Goal: Navigation & Orientation: Find specific page/section

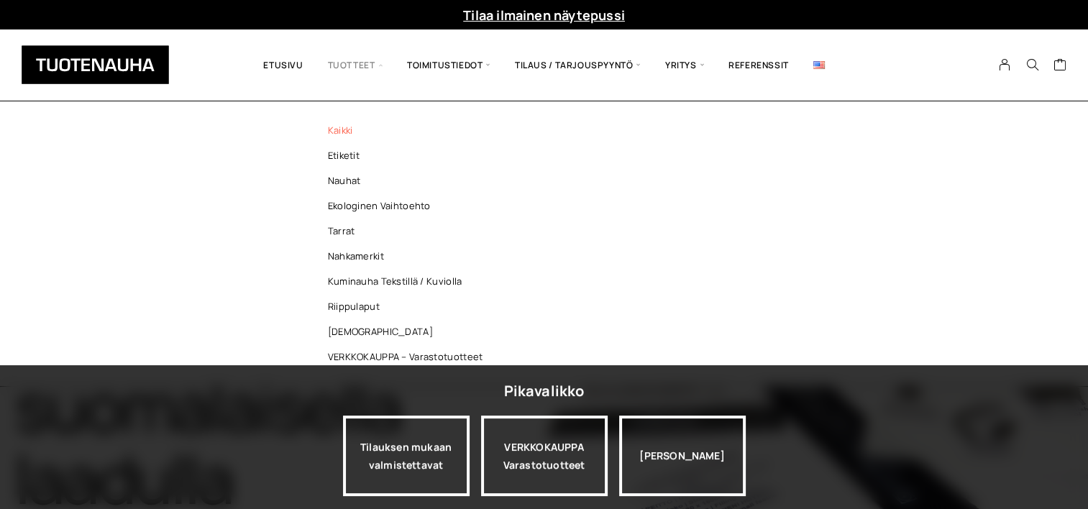
click at [349, 134] on link "Kaikki" at bounding box center [409, 130] width 209 height 25
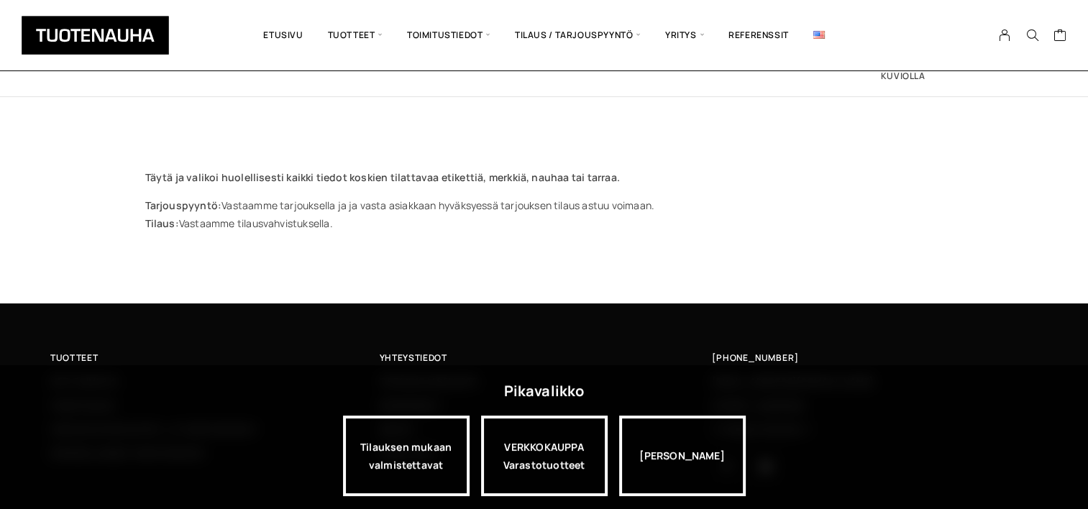
scroll to position [232, 0]
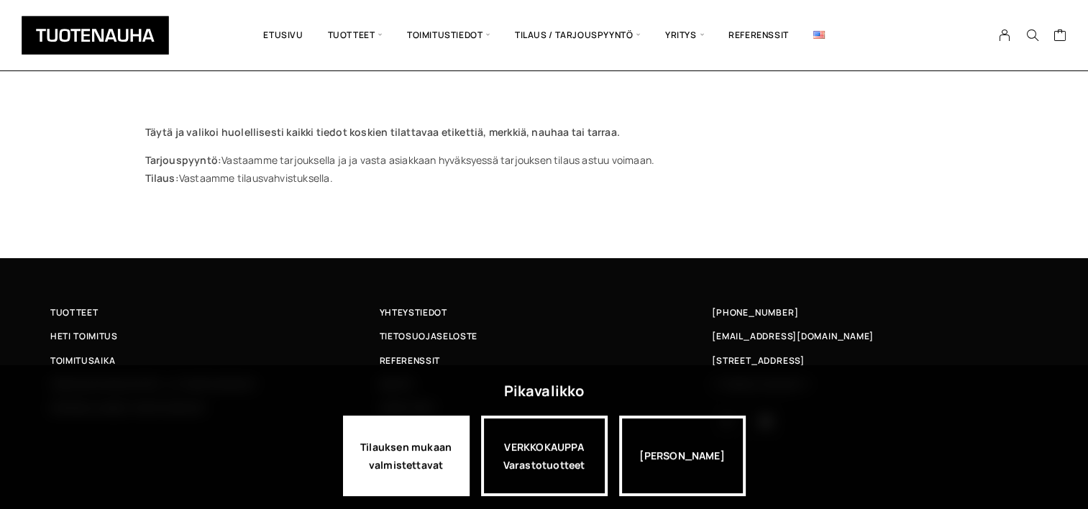
click at [411, 446] on div "Tilauksen mukaan valmistettavat" at bounding box center [406, 456] width 127 height 81
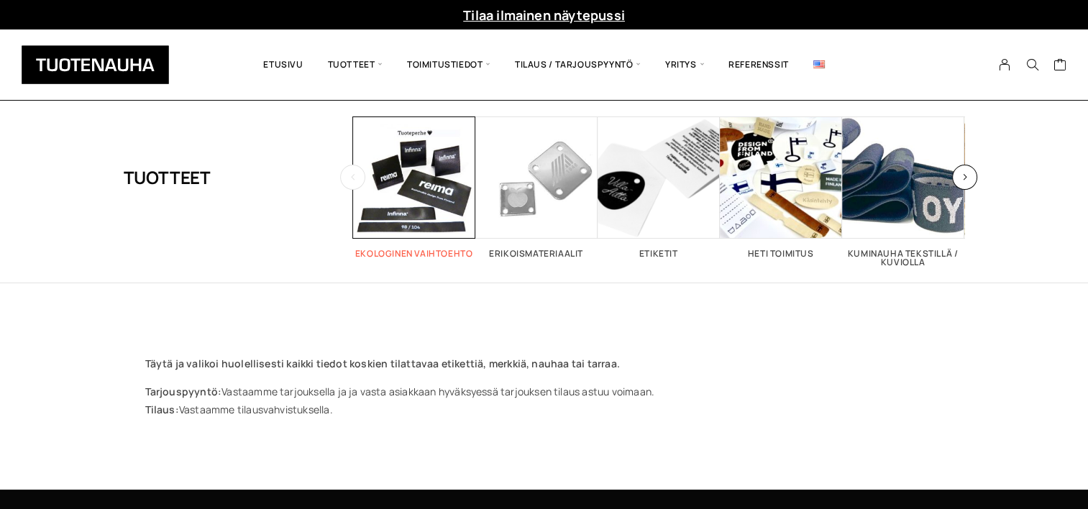
click at [420, 180] on span "Visit product category Ekologinen vaihtoehto" at bounding box center [414, 177] width 122 height 122
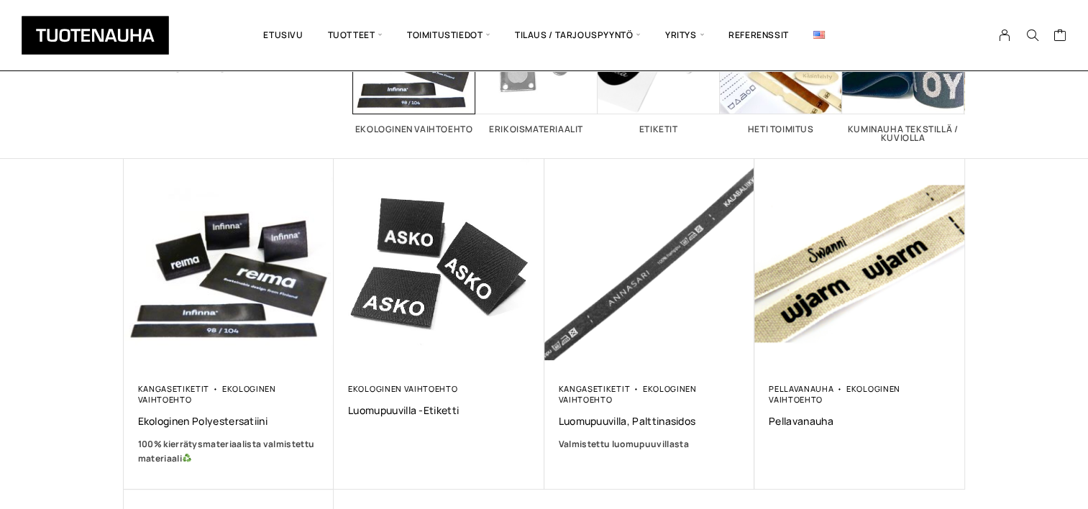
scroll to position [141, 0]
